Goal: Task Accomplishment & Management: Manage account settings

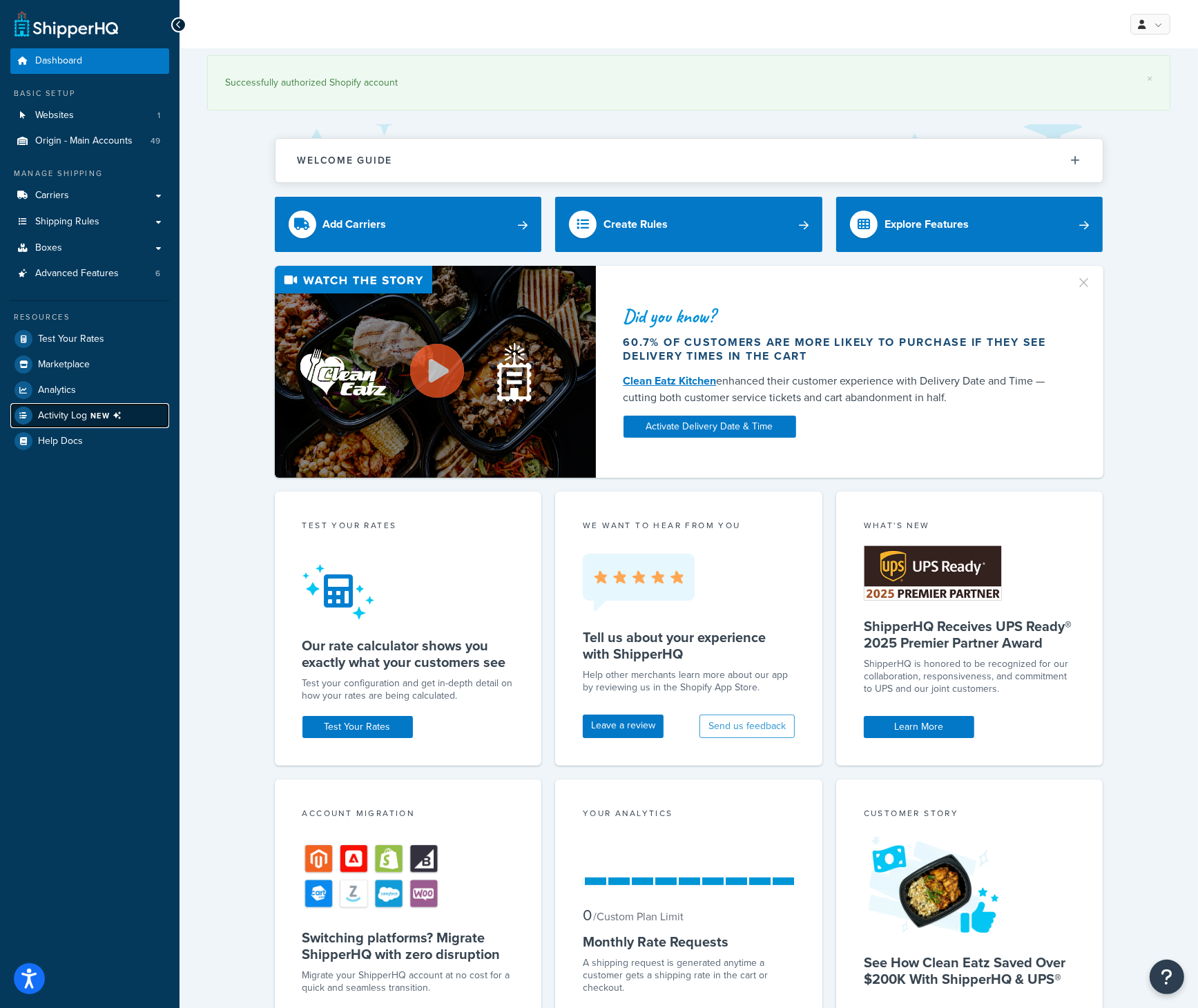
click at [77, 410] on span "Activity Log NEW" at bounding box center [82, 415] width 89 height 18
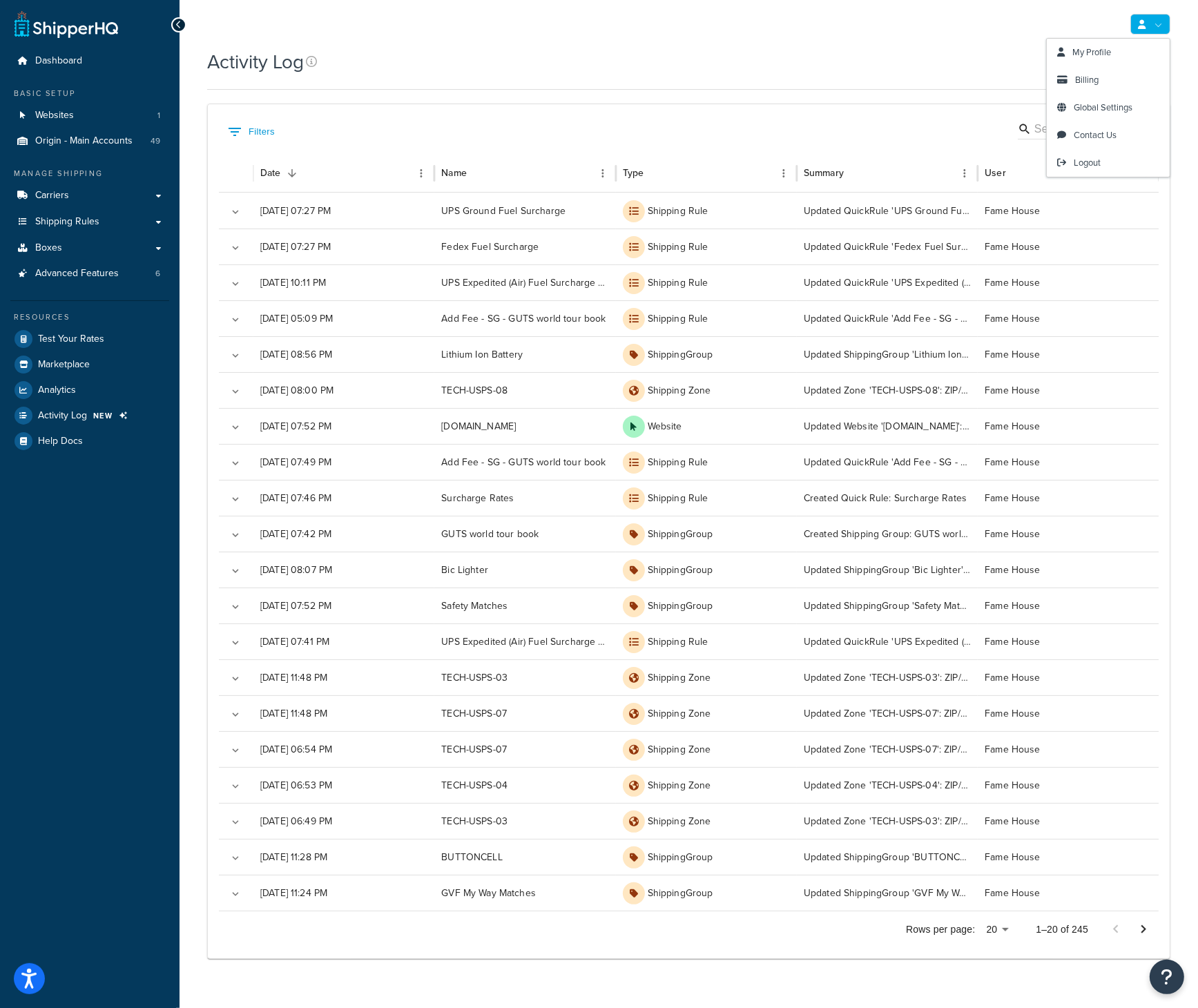
click at [1163, 24] on link at bounding box center [1149, 24] width 40 height 20
click at [1097, 160] on span "Logout" at bounding box center [1087, 163] width 27 height 13
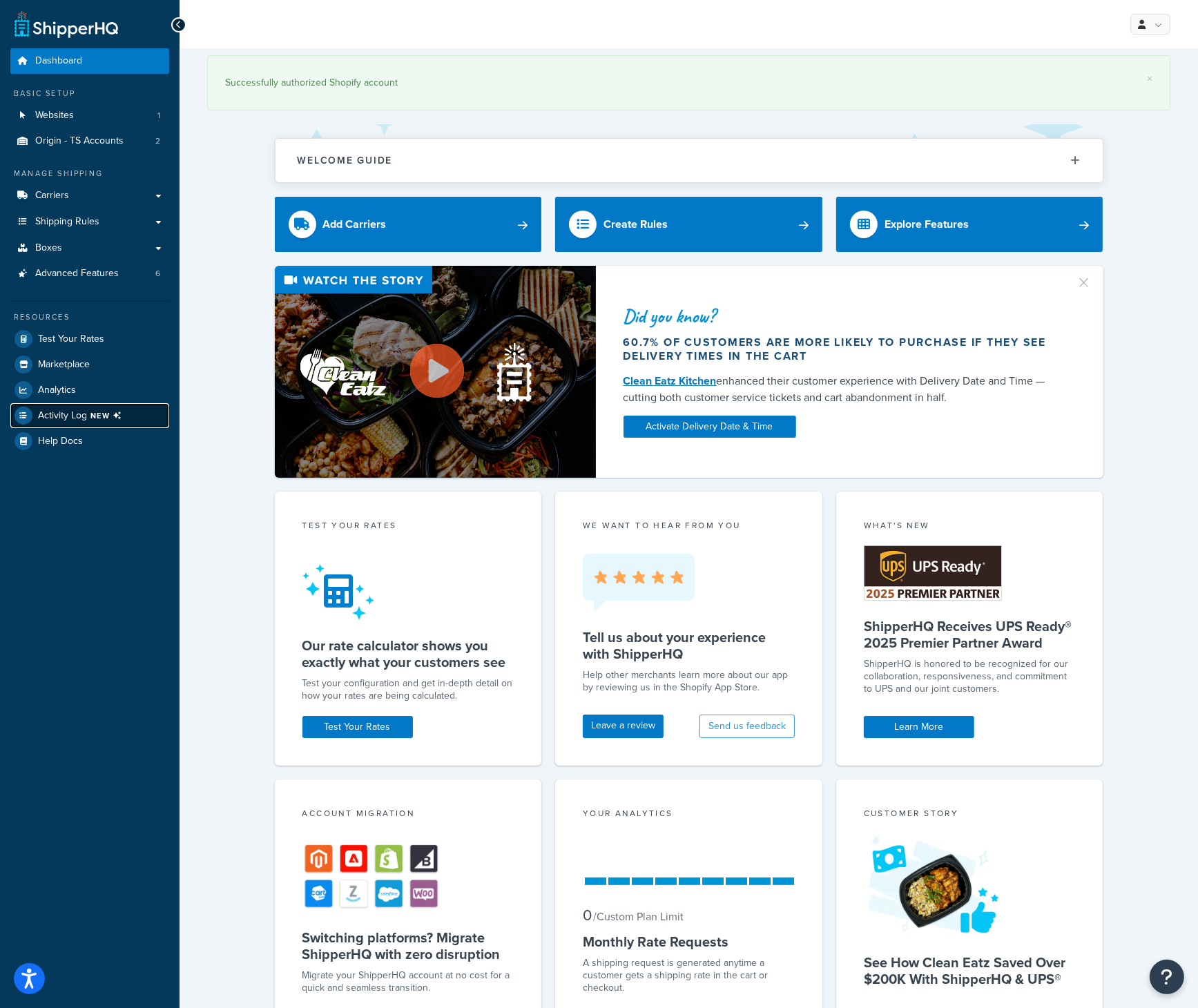
click at [120, 405] on link "Activity Log NEW" at bounding box center [90, 415] width 159 height 25
